Goal: Register for event/course

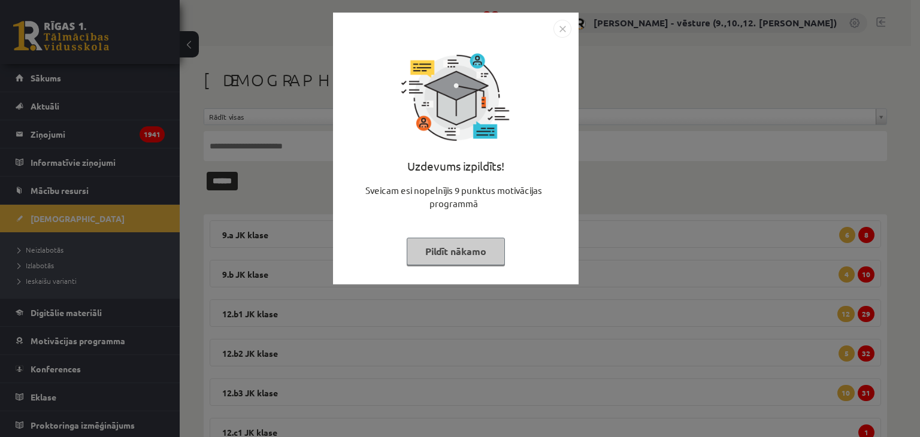
click at [458, 252] on button "Pildīt nākamo" at bounding box center [456, 252] width 98 height 28
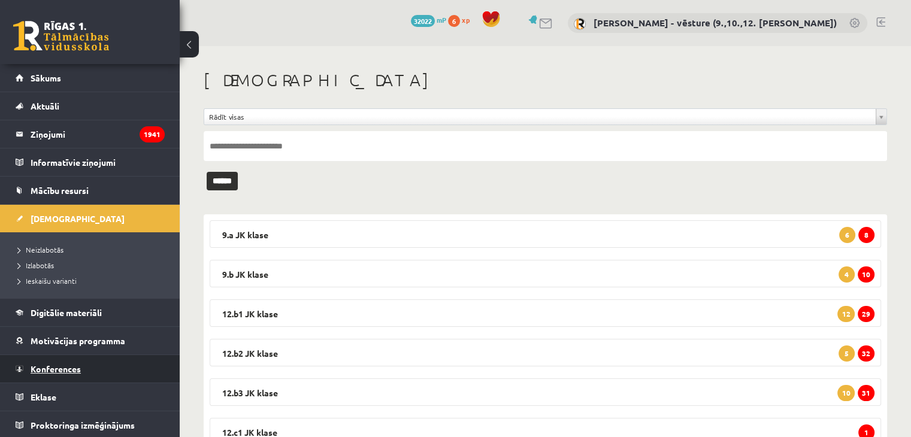
click at [53, 366] on span "Konferences" at bounding box center [56, 369] width 50 height 11
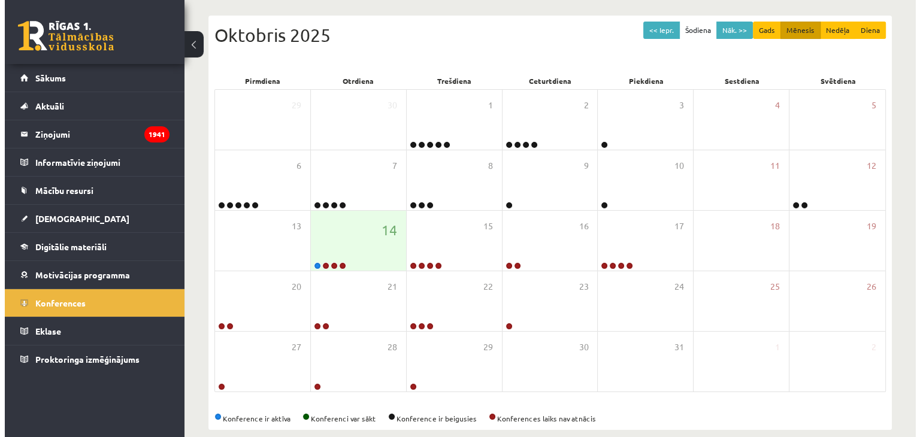
scroll to position [164, 0]
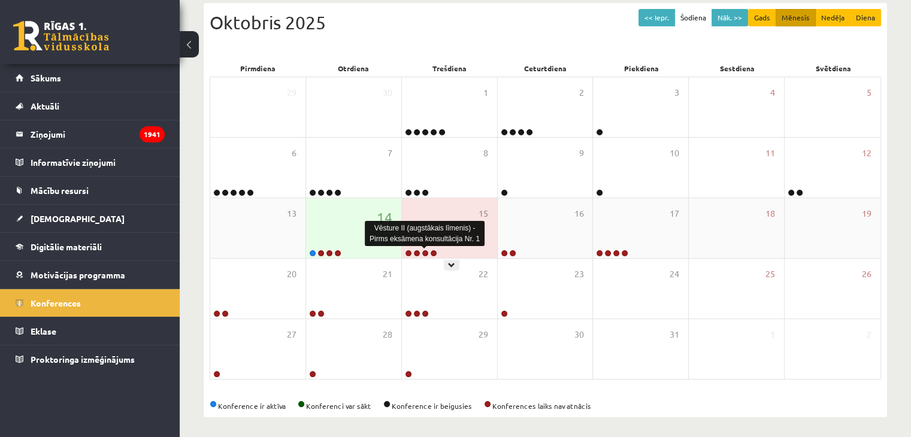
click at [424, 254] on link at bounding box center [425, 253] width 7 height 7
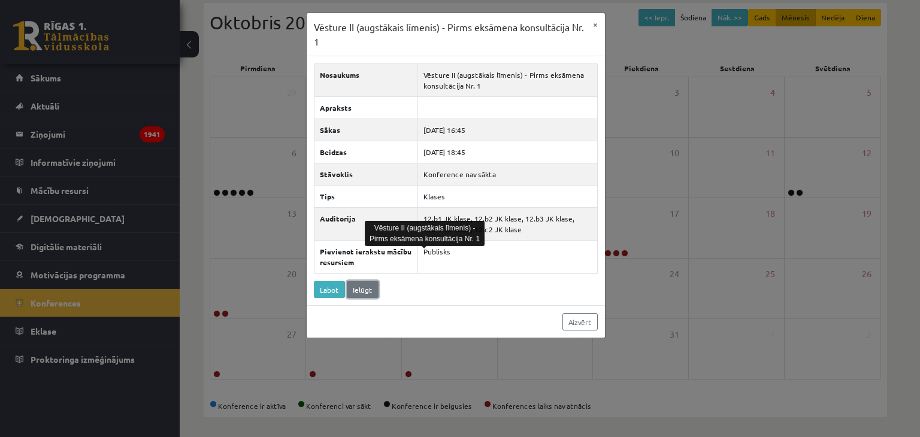
click at [359, 292] on link "Ielūgt" at bounding box center [363, 289] width 32 height 17
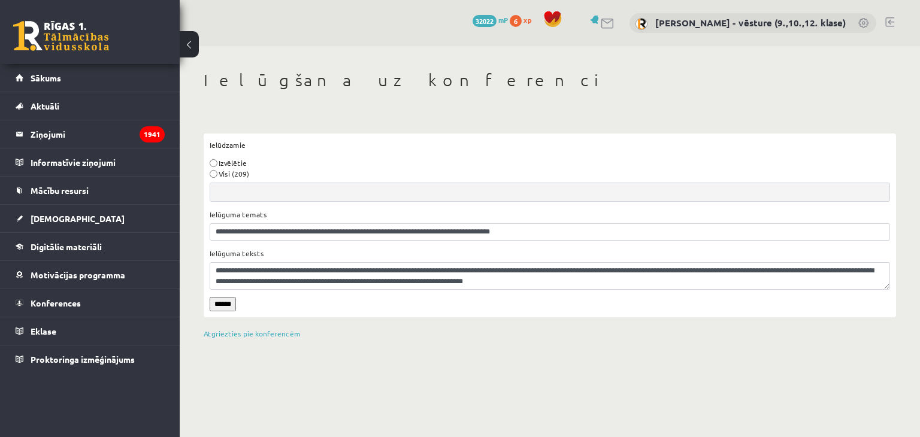
click at [218, 305] on input "******" at bounding box center [223, 304] width 26 height 14
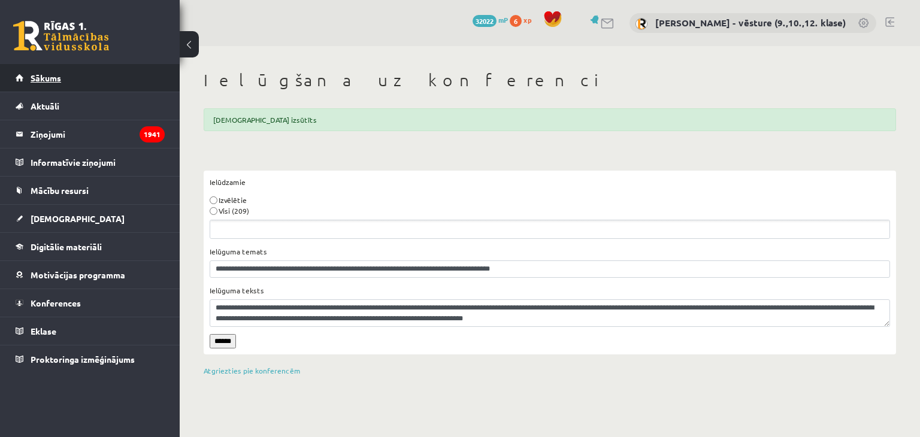
click at [62, 78] on link "Sākums" at bounding box center [90, 78] width 149 height 28
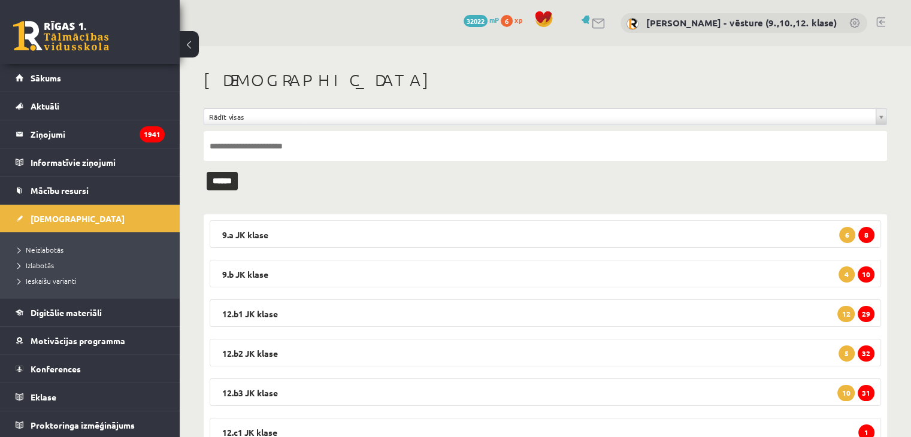
click at [880, 22] on link at bounding box center [881, 22] width 9 height 10
